Goal: Task Accomplishment & Management: Manage account settings

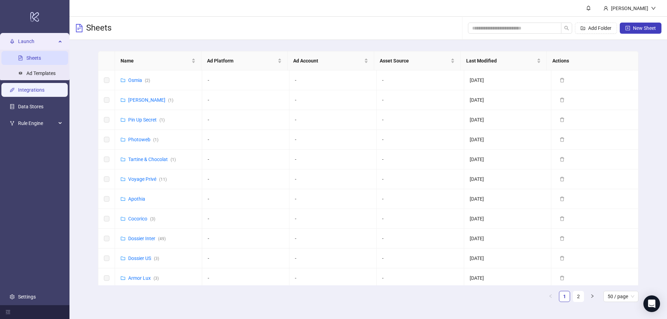
click at [41, 91] on link "Integrations" at bounding box center [31, 90] width 26 height 6
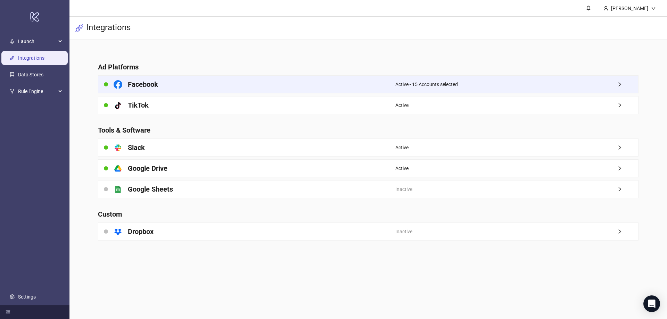
click at [419, 89] on div "Active - 15 Accounts selected" at bounding box center [516, 84] width 243 height 17
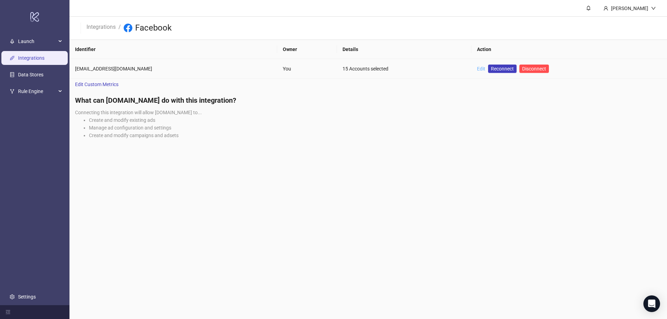
click at [477, 71] on link "Edit" at bounding box center [481, 69] width 8 height 6
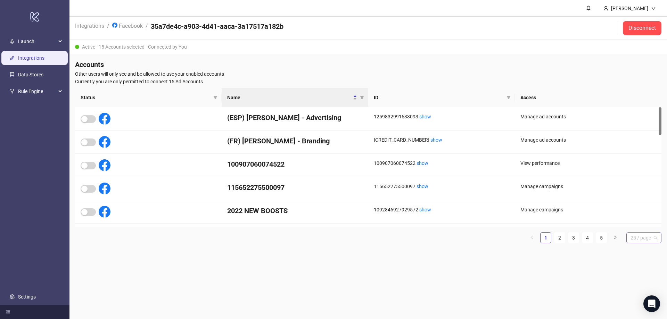
click at [640, 240] on span "25 / page" at bounding box center [643, 238] width 27 height 10
click at [639, 293] on div "100 / page" at bounding box center [644, 296] width 24 height 8
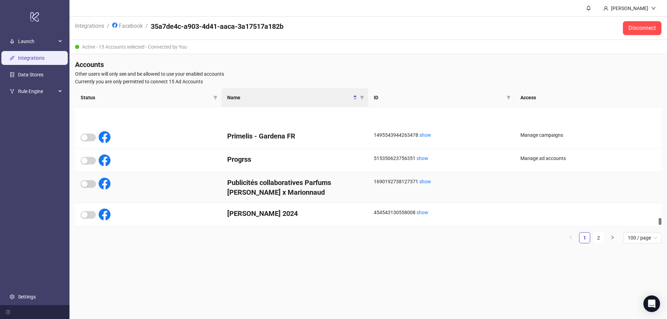
scroll to position [2215, 0]
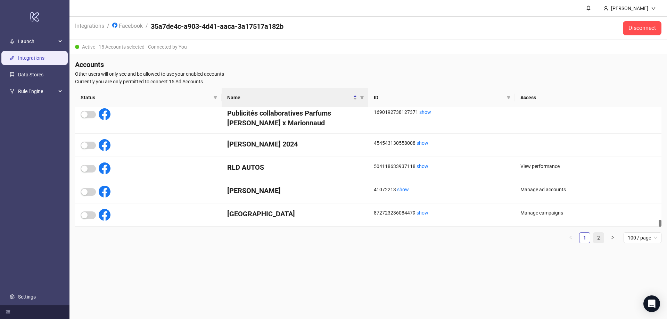
click at [599, 240] on link "2" at bounding box center [598, 238] width 10 height 10
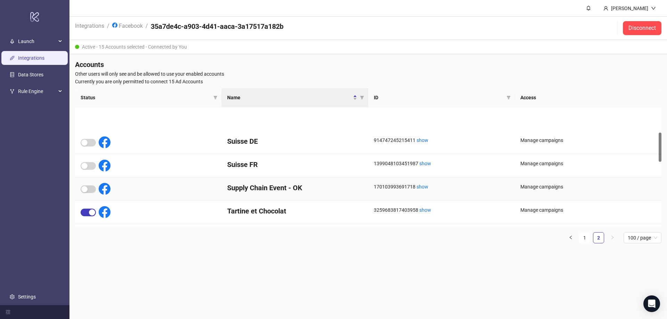
scroll to position [139, 0]
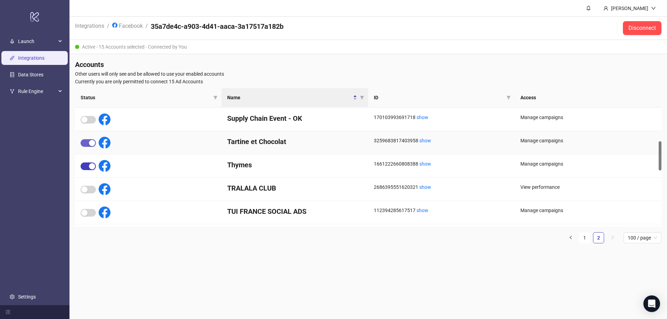
click at [84, 143] on span "button" at bounding box center [88, 143] width 15 height 8
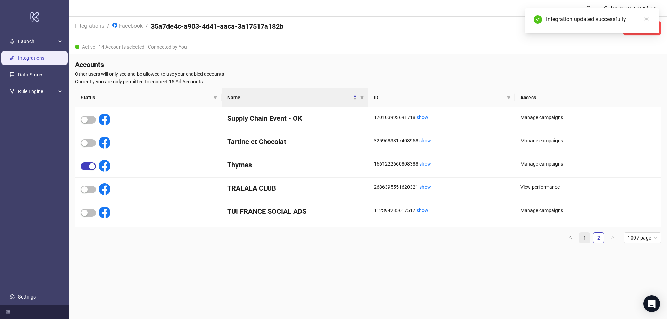
click at [584, 239] on link "1" at bounding box center [584, 238] width 10 height 10
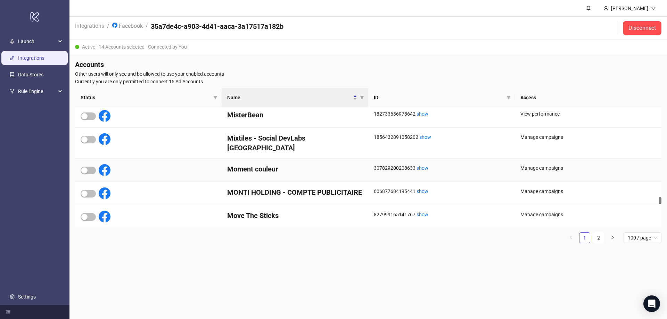
scroll to position [1667, 0]
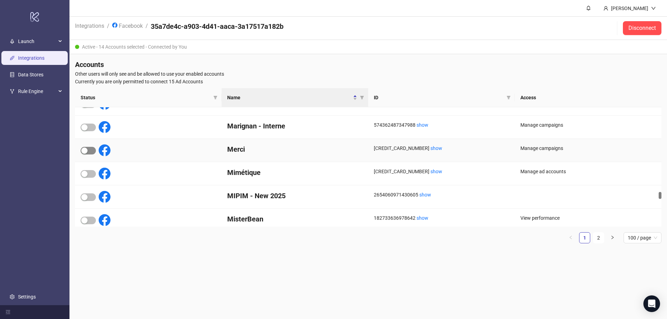
click at [87, 150] on button "button" at bounding box center [88, 151] width 15 height 8
